Goal: Browse casually: Explore the website without a specific task or goal

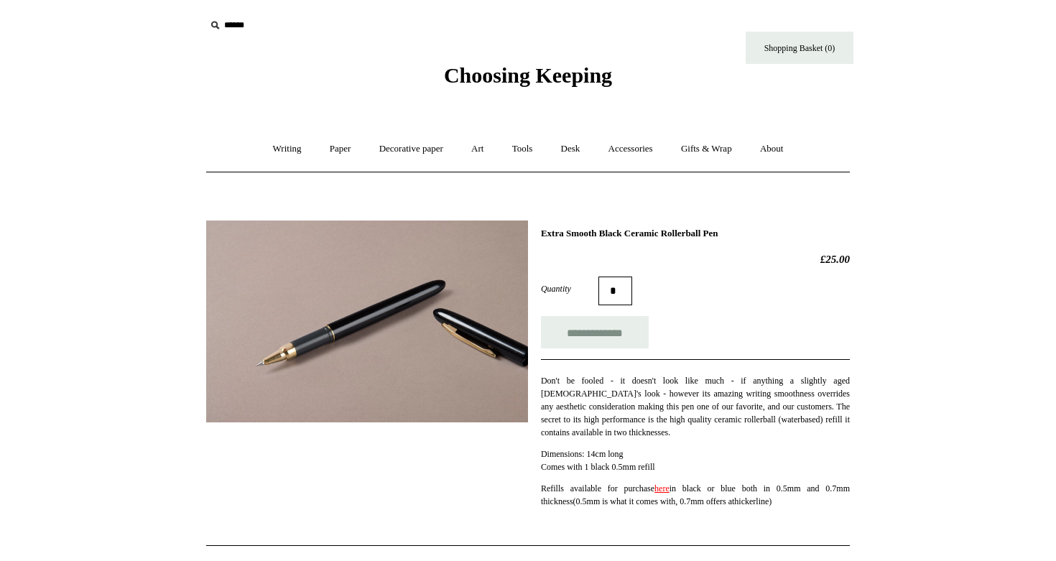
click at [488, 70] on span "Choosing Keeping" at bounding box center [528, 75] width 168 height 24
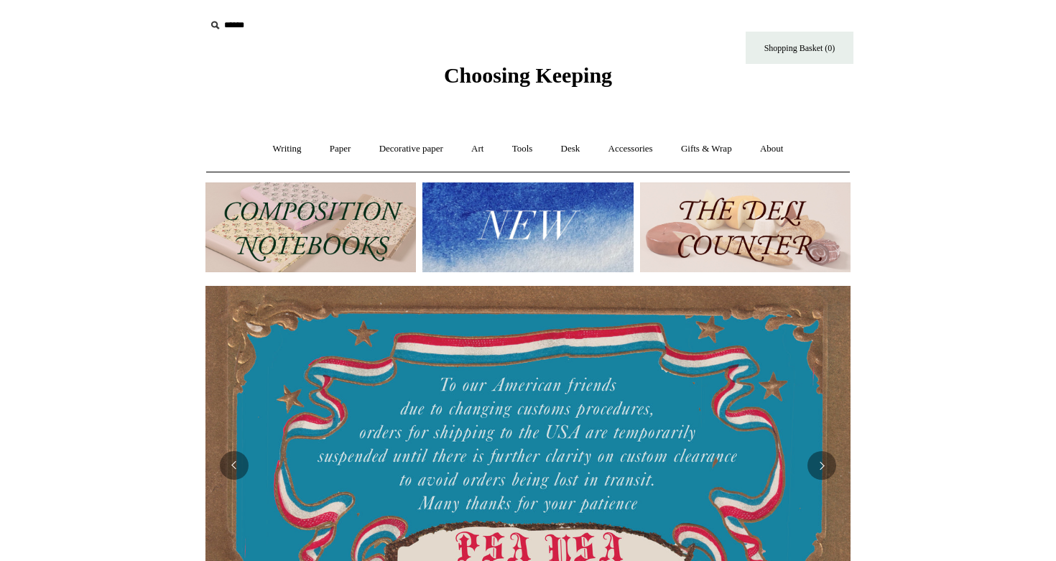
click at [486, 209] on img at bounding box center [527, 227] width 210 height 90
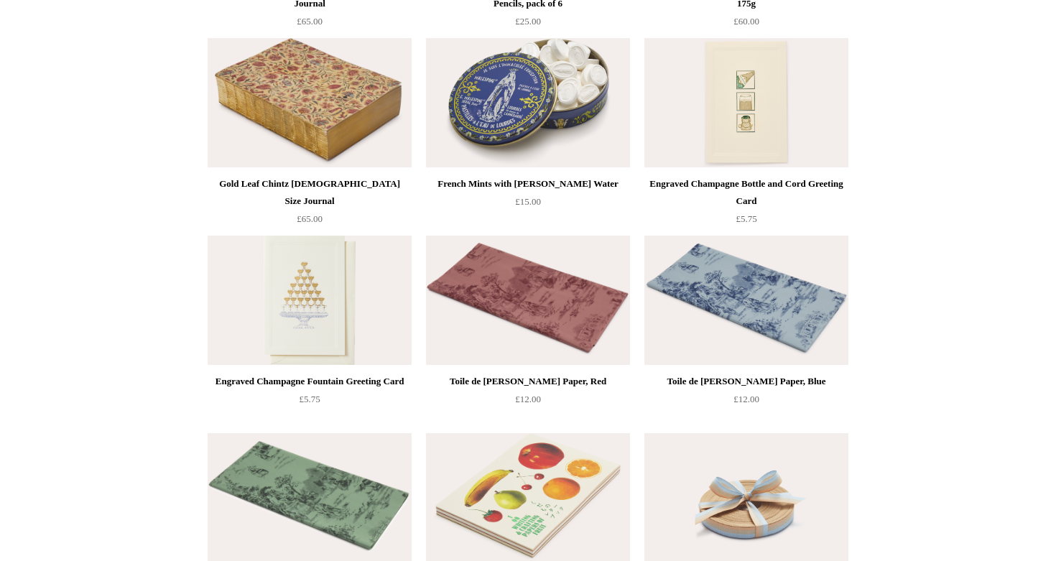
scroll to position [1983, 0]
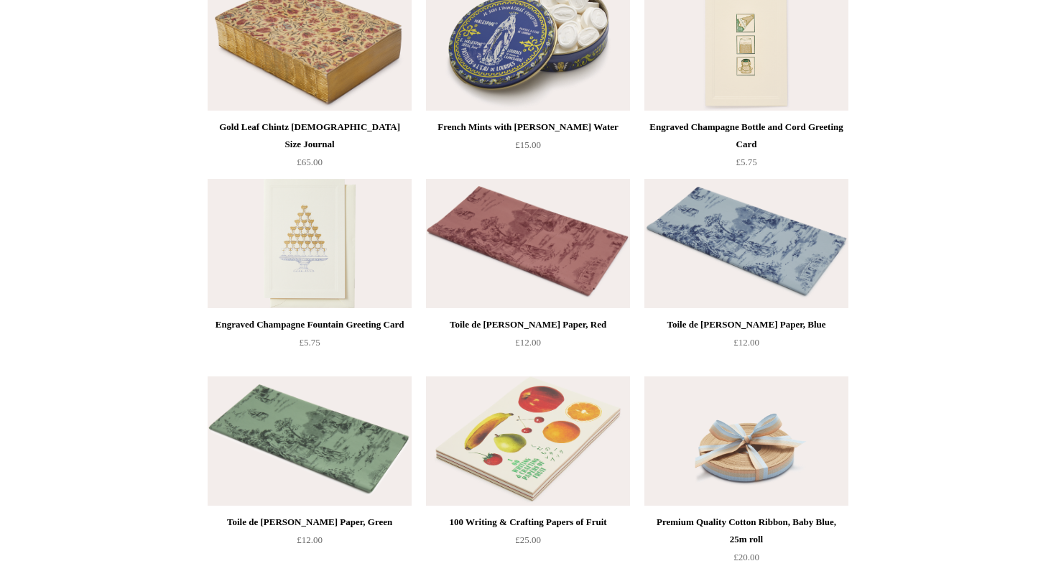
click at [500, 126] on div "French Mints with Lourdes Water" at bounding box center [528, 127] width 197 height 17
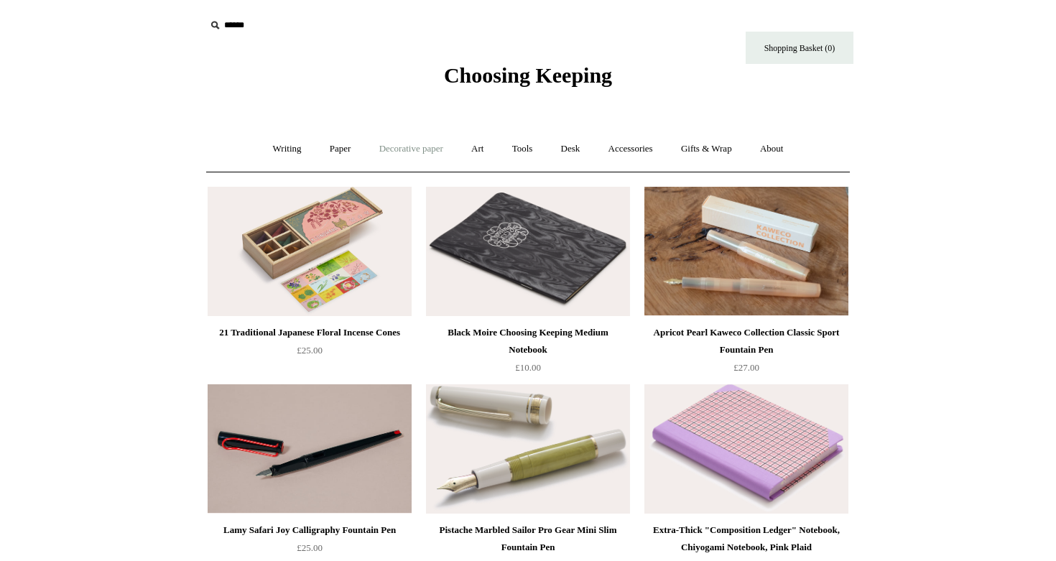
scroll to position [0, 0]
click at [574, 154] on link "Desk +" at bounding box center [570, 149] width 45 height 38
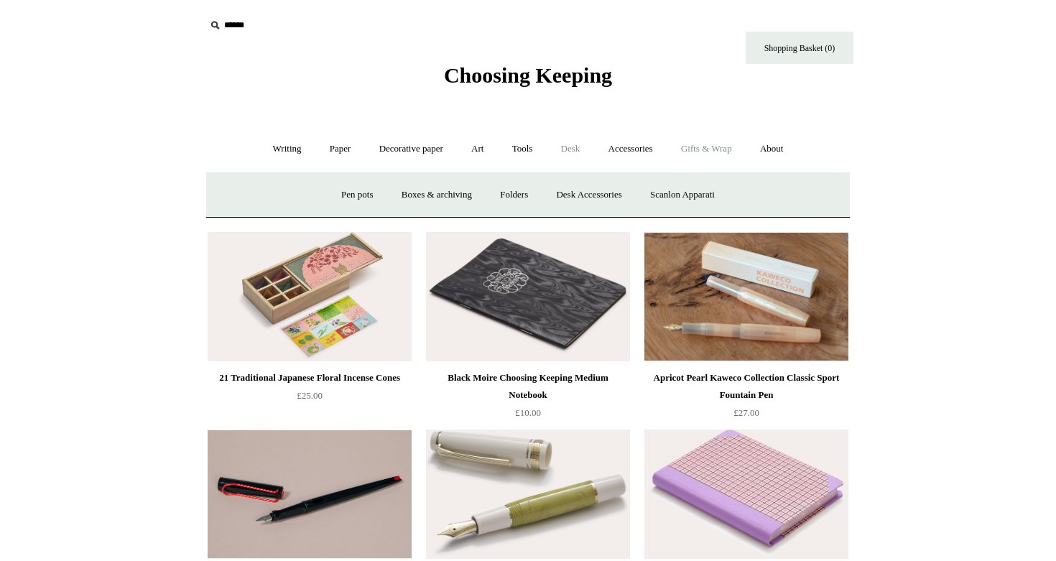
click at [722, 149] on link "Gifts & Wrap +" at bounding box center [706, 149] width 77 height 38
click at [656, 146] on link "Accessories +" at bounding box center [630, 149] width 70 height 38
click at [369, 201] on link "Pen cases" at bounding box center [369, 195] width 62 height 38
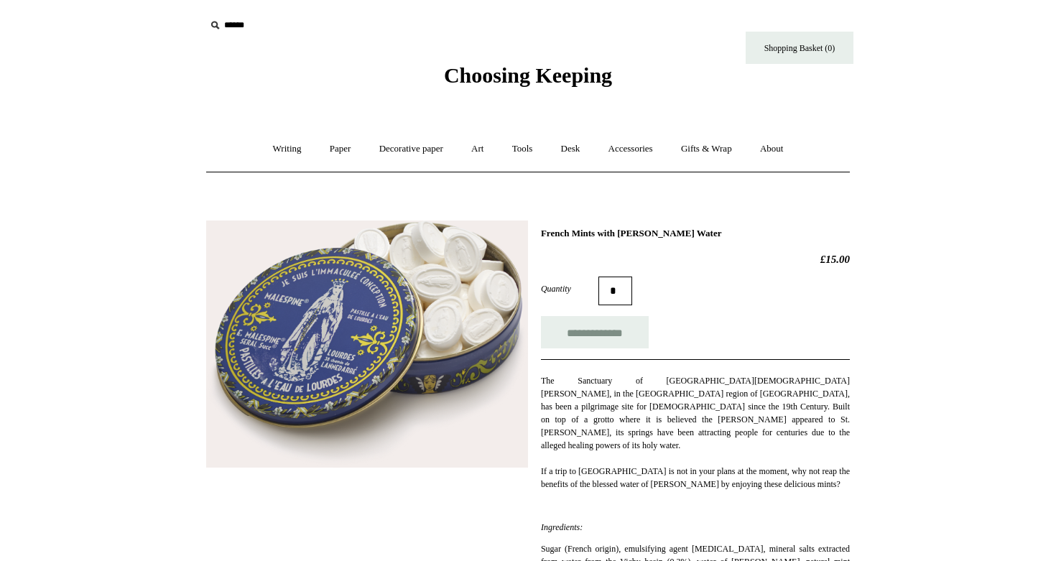
click at [553, 396] on p "The Sanctuary of Our Lady of Lourdes, in the Pyrenees region of France, has bee…" at bounding box center [695, 432] width 309 height 116
drag, startPoint x: 553, startPoint y: 396, endPoint x: 555, endPoint y: 404, distance: 8.9
click at [555, 404] on p "The Sanctuary of Our Lady of Lourdes, in the Pyrenees region of France, has bee…" at bounding box center [695, 432] width 309 height 116
drag, startPoint x: 555, startPoint y: 404, endPoint x: 555, endPoint y: 416, distance: 11.5
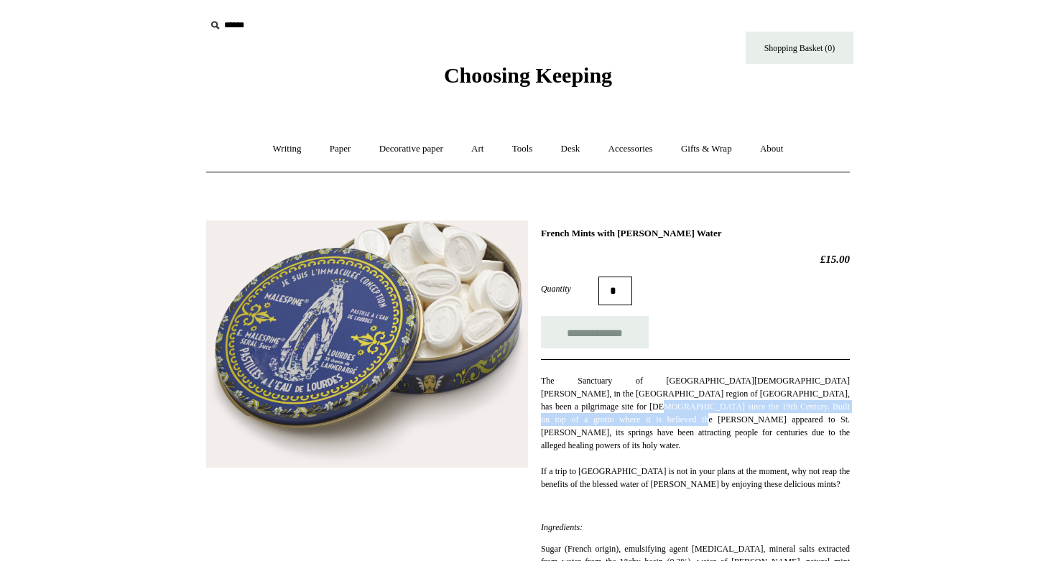
click at [555, 416] on p "The Sanctuary of Our Lady of Lourdes, in the Pyrenees region of France, has bee…" at bounding box center [695, 432] width 309 height 116
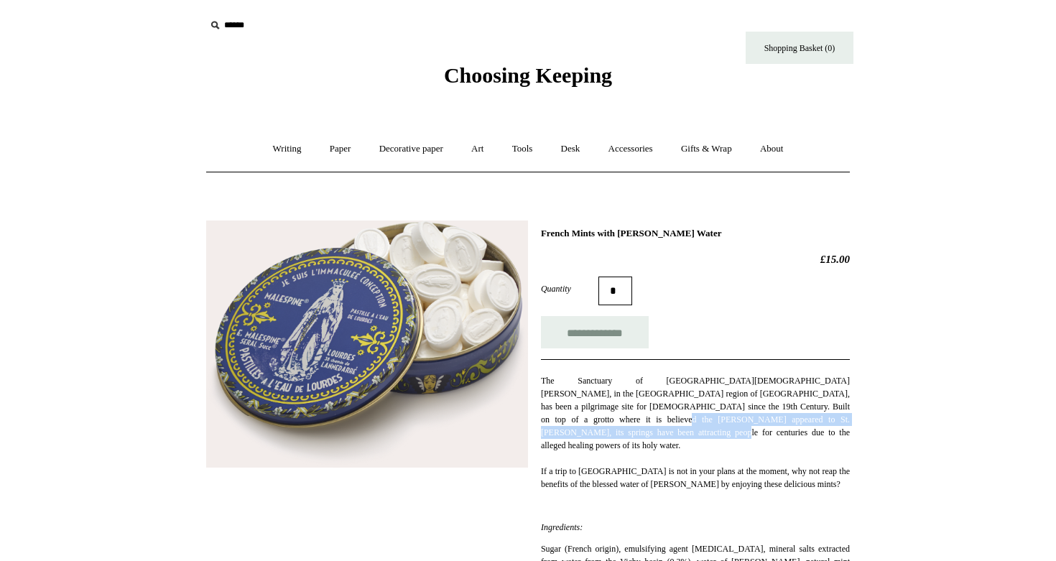
drag, startPoint x: 555, startPoint y: 416, endPoint x: 555, endPoint y: 429, distance: 12.9
click at [555, 429] on p "The Sanctuary of Our Lady of Lourdes, in the Pyrenees region of France, has bee…" at bounding box center [695, 432] width 309 height 116
drag, startPoint x: 555, startPoint y: 429, endPoint x: 554, endPoint y: 417, distance: 11.6
click at [554, 417] on p "The Sanctuary of Our Lady of Lourdes, in the Pyrenees region of France, has bee…" at bounding box center [695, 432] width 309 height 116
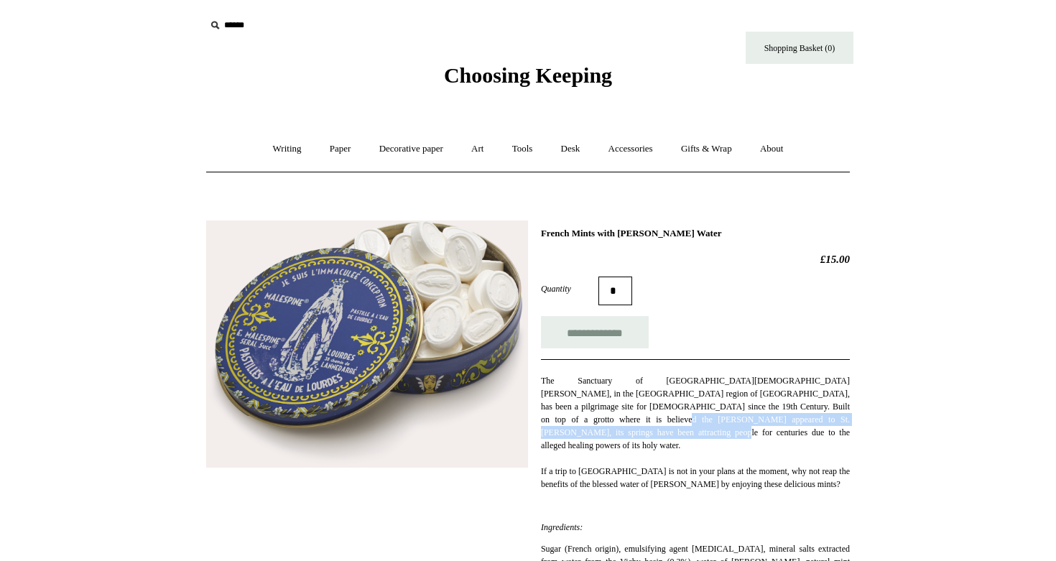
click at [554, 417] on p "The Sanctuary of Our Lady of Lourdes, in the Pyrenees region of France, has bee…" at bounding box center [695, 432] width 309 height 116
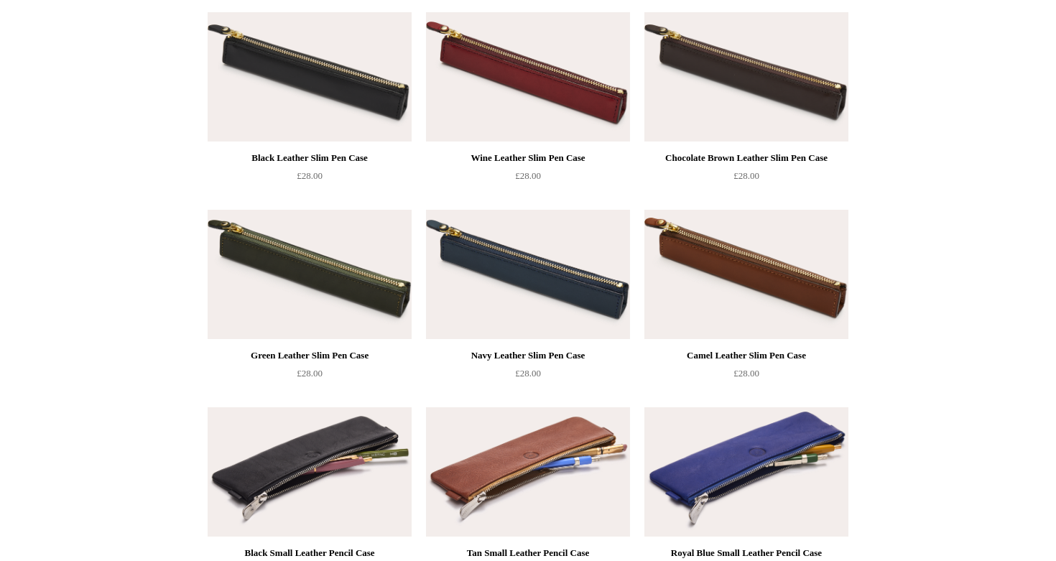
scroll to position [96, 0]
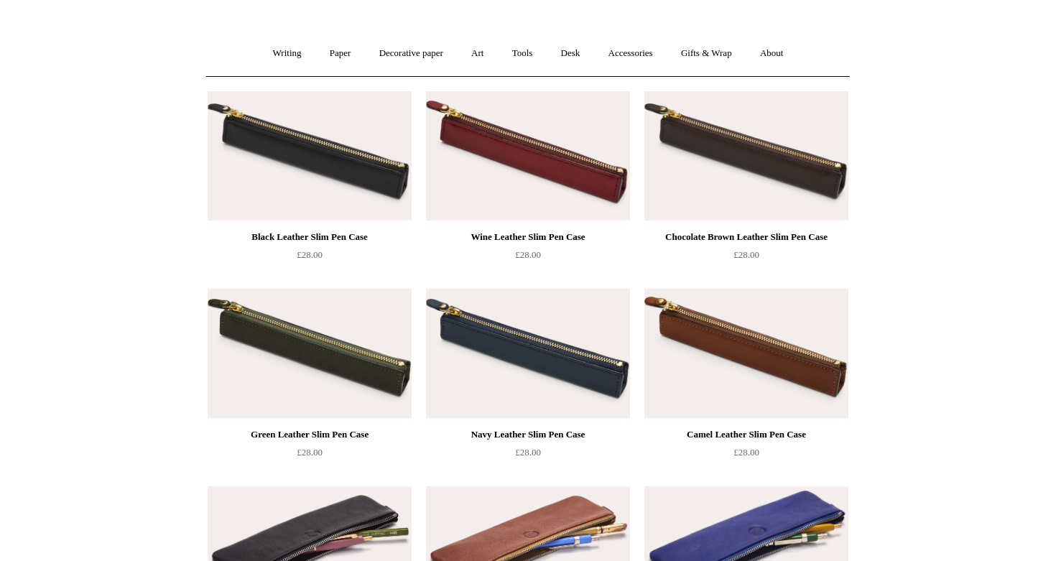
click at [322, 170] on img at bounding box center [310, 155] width 204 height 129
click at [337, 53] on link "Paper +" at bounding box center [340, 53] width 47 height 38
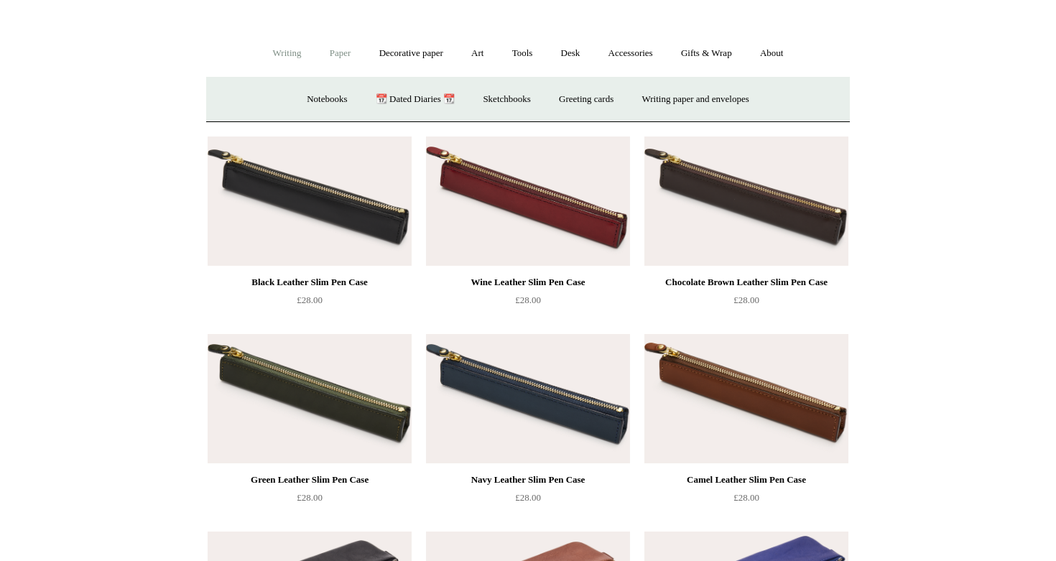
click at [296, 53] on link "Writing +" at bounding box center [287, 53] width 55 height 38
click at [337, 53] on link "Paper +" at bounding box center [340, 53] width 47 height 38
click at [286, 50] on link "Writing +" at bounding box center [287, 53] width 55 height 38
click at [628, 93] on link "Wood pencils +" at bounding box center [615, 99] width 77 height 38
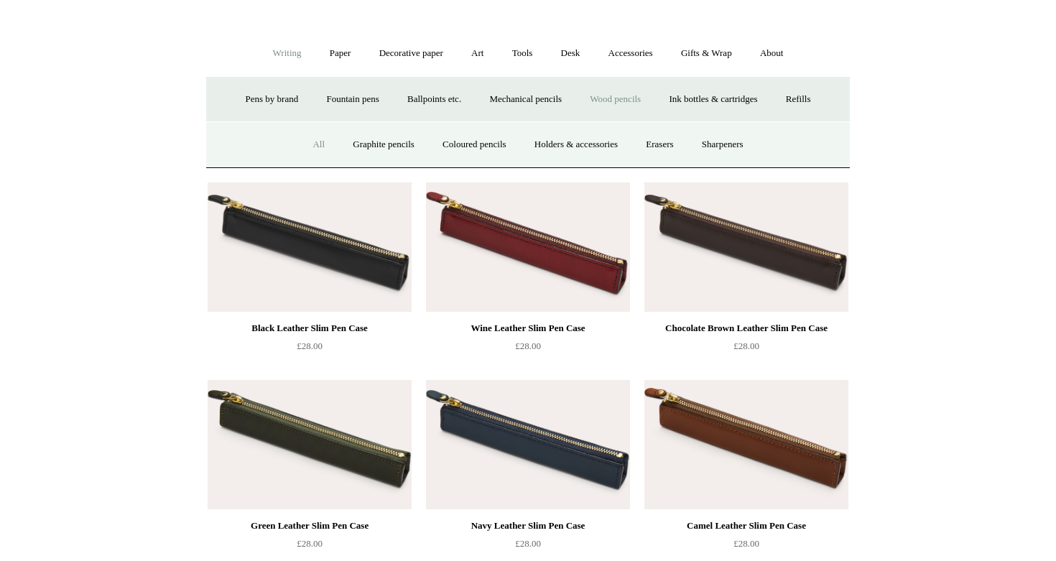
click at [302, 147] on link "All" at bounding box center [319, 145] width 38 height 38
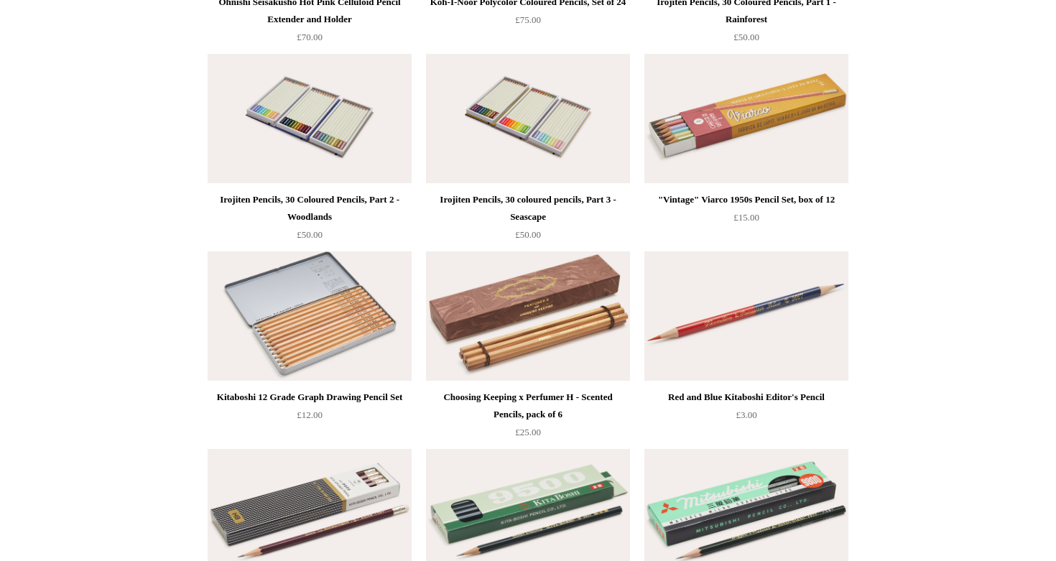
scroll to position [923, 0]
click at [299, 403] on div "Kitaboshi 12 Grade Graph Drawing Pencil Set" at bounding box center [309, 397] width 197 height 17
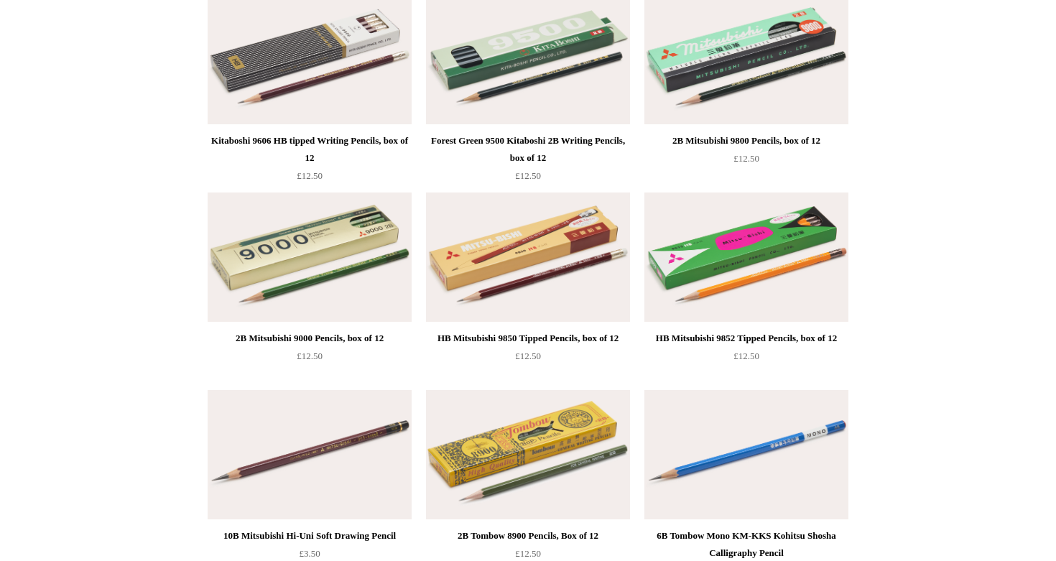
scroll to position [1249, 0]
